Goal: Information Seeking & Learning: Learn about a topic

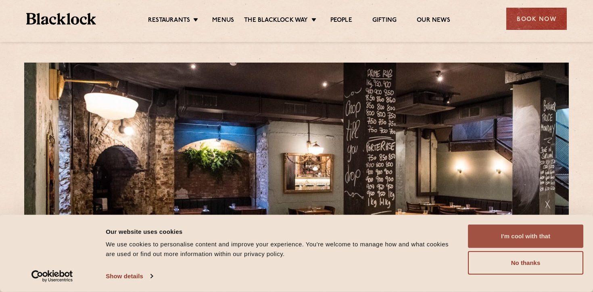
drag, startPoint x: 524, startPoint y: 239, endPoint x: 519, endPoint y: 238, distance: 5.7
click at [523, 240] on button "I'm cool with that" at bounding box center [525, 235] width 115 height 23
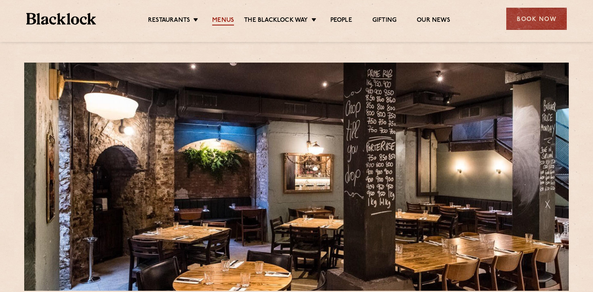
click at [223, 23] on link "Menus" at bounding box center [223, 21] width 22 height 9
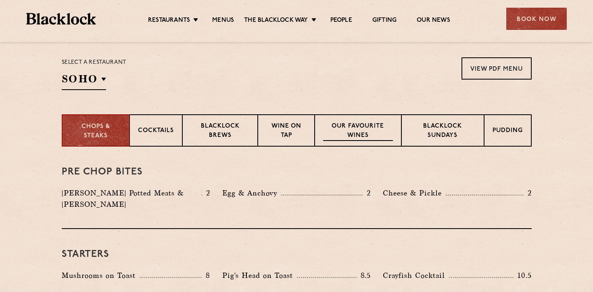
scroll to position [265, 0]
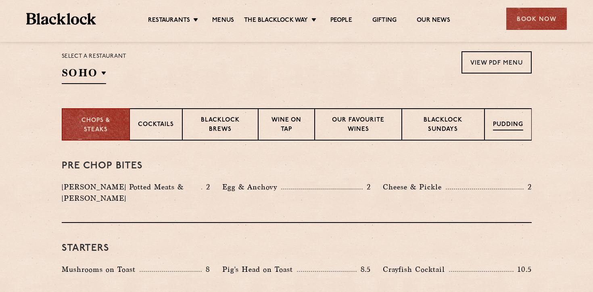
click at [513, 120] on div "Pudding" at bounding box center [508, 124] width 47 height 32
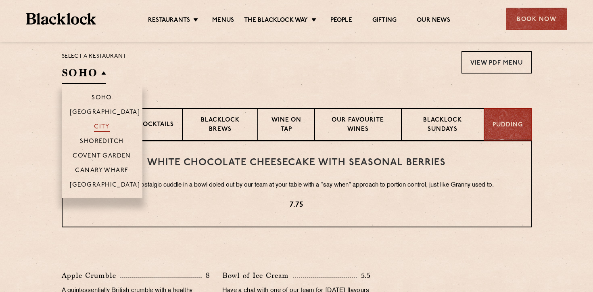
click at [98, 128] on p "City" at bounding box center [102, 127] width 16 height 8
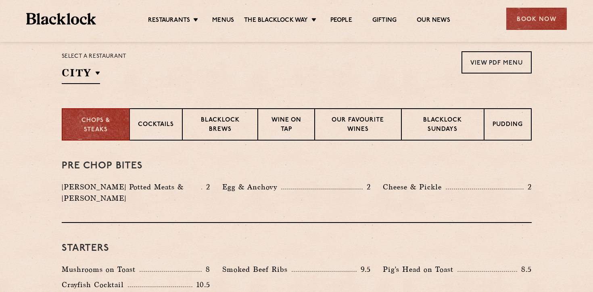
click at [18, 125] on section "Chops & Steaks Cocktails Blacklock Brews Wine on Tap Our favourite wines Blackl…" at bounding box center [296, 124] width 593 height 32
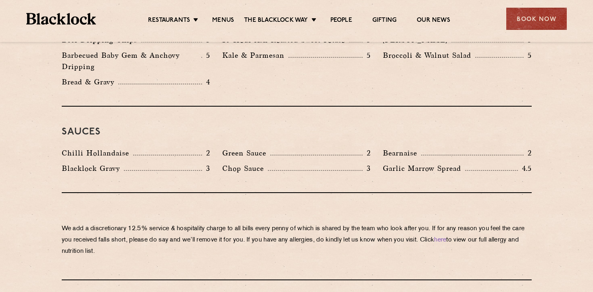
scroll to position [1303, 0]
